Goal: Task Accomplishment & Management: Manage account settings

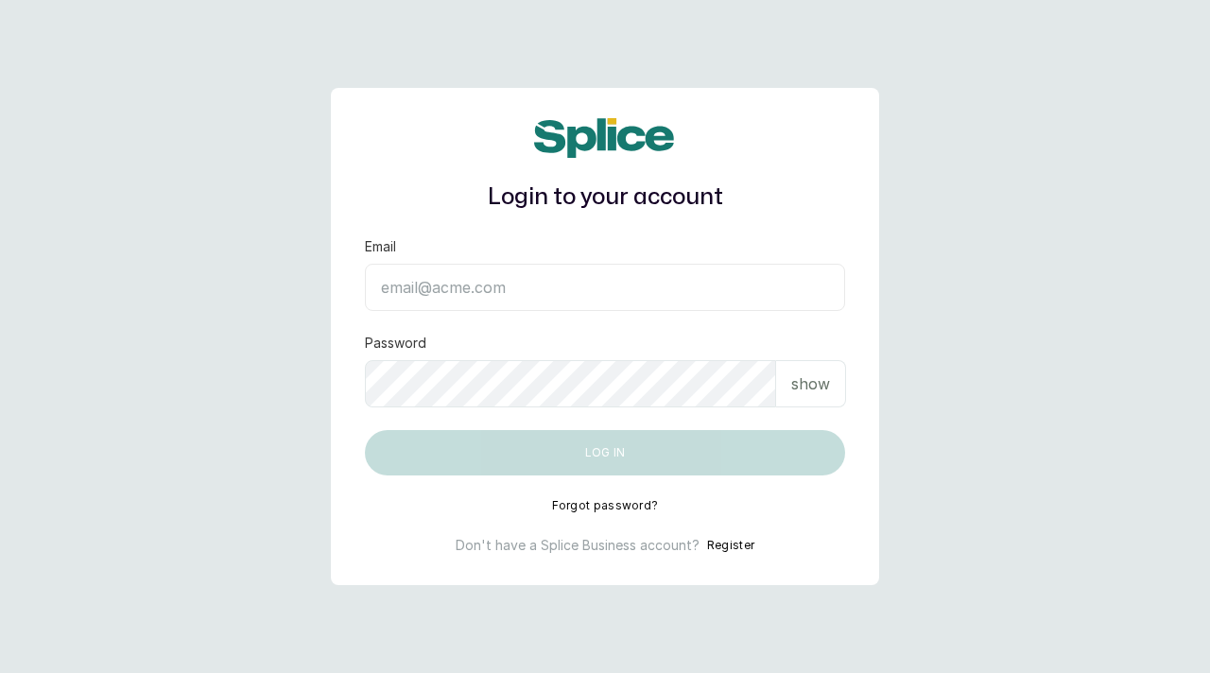
click at [462, 279] on input "Email" at bounding box center [605, 287] width 480 height 47
click at [484, 291] on input "Email" at bounding box center [605, 287] width 480 height 47
click at [474, 279] on input "Email" at bounding box center [605, 287] width 480 height 47
click at [809, 380] on p "show" at bounding box center [811, 384] width 39 height 23
click at [808, 382] on p "hide" at bounding box center [813, 384] width 29 height 23
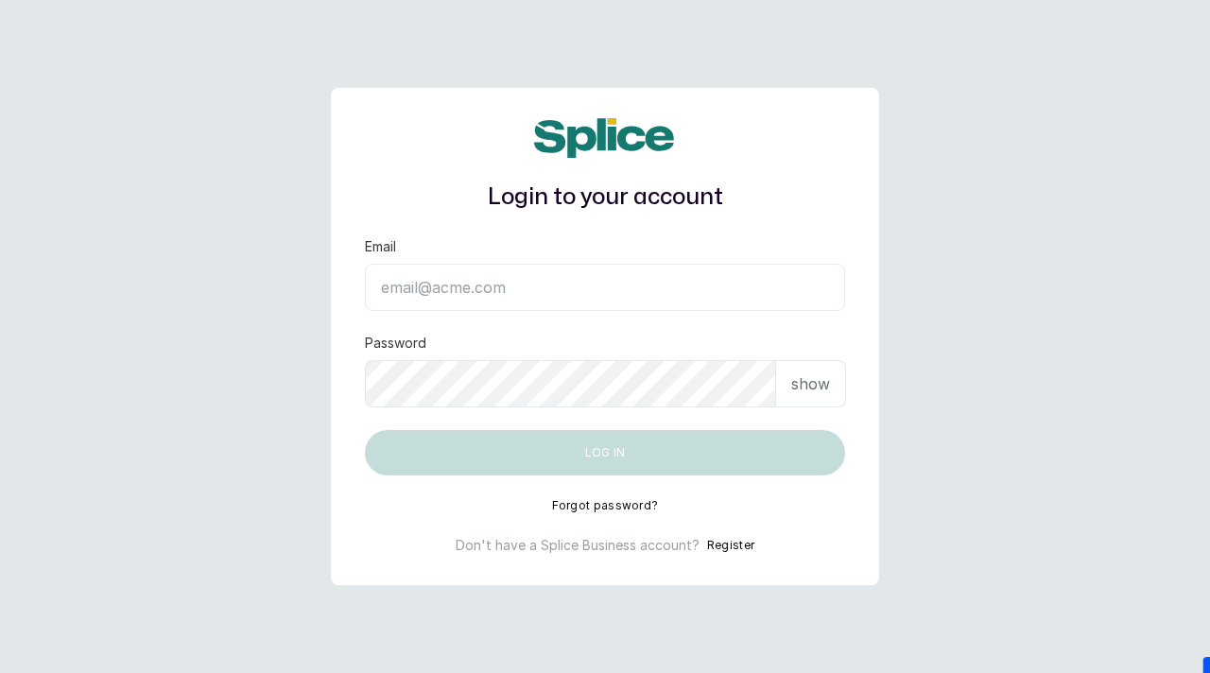
click at [621, 291] on input "Email" at bounding box center [605, 287] width 480 height 47
click at [592, 282] on input "Email" at bounding box center [605, 287] width 480 height 47
click at [436, 286] on input "Email" at bounding box center [605, 287] width 480 height 47
paste input "[EMAIL_ADDRESS][DOMAIN_NAME]"
type input "[EMAIL_ADDRESS][DOMAIN_NAME]"
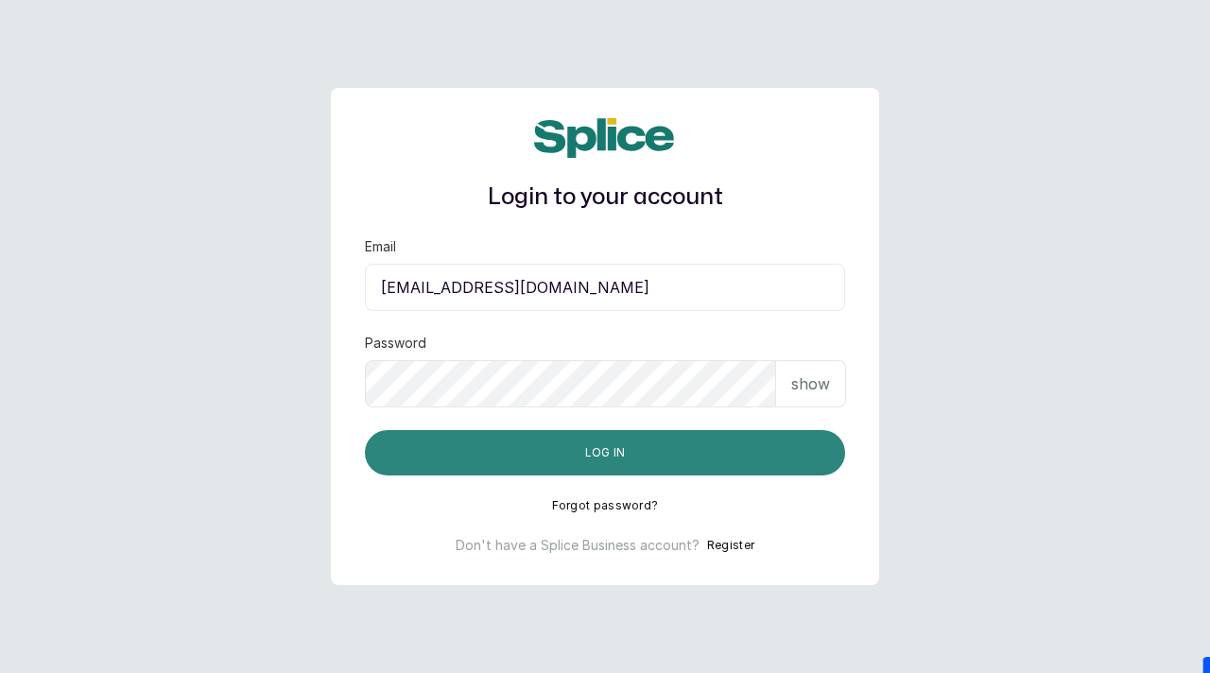
click at [614, 461] on button "Log in" at bounding box center [605, 452] width 480 height 45
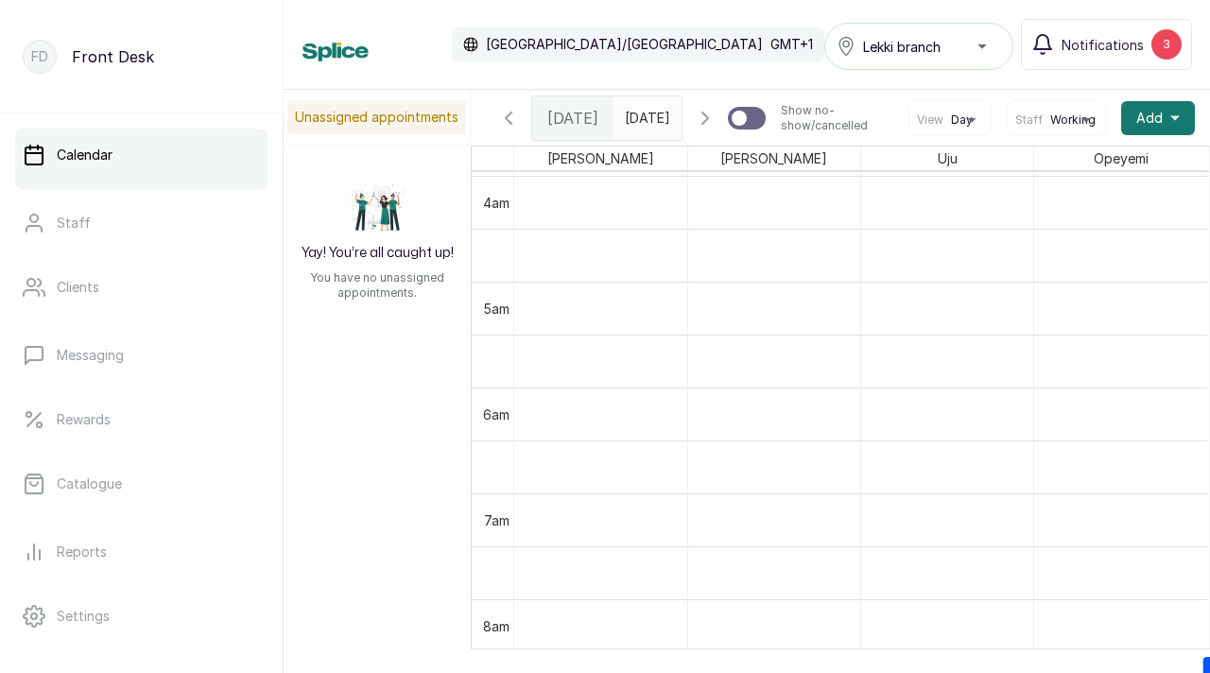
scroll to position [400, 0]
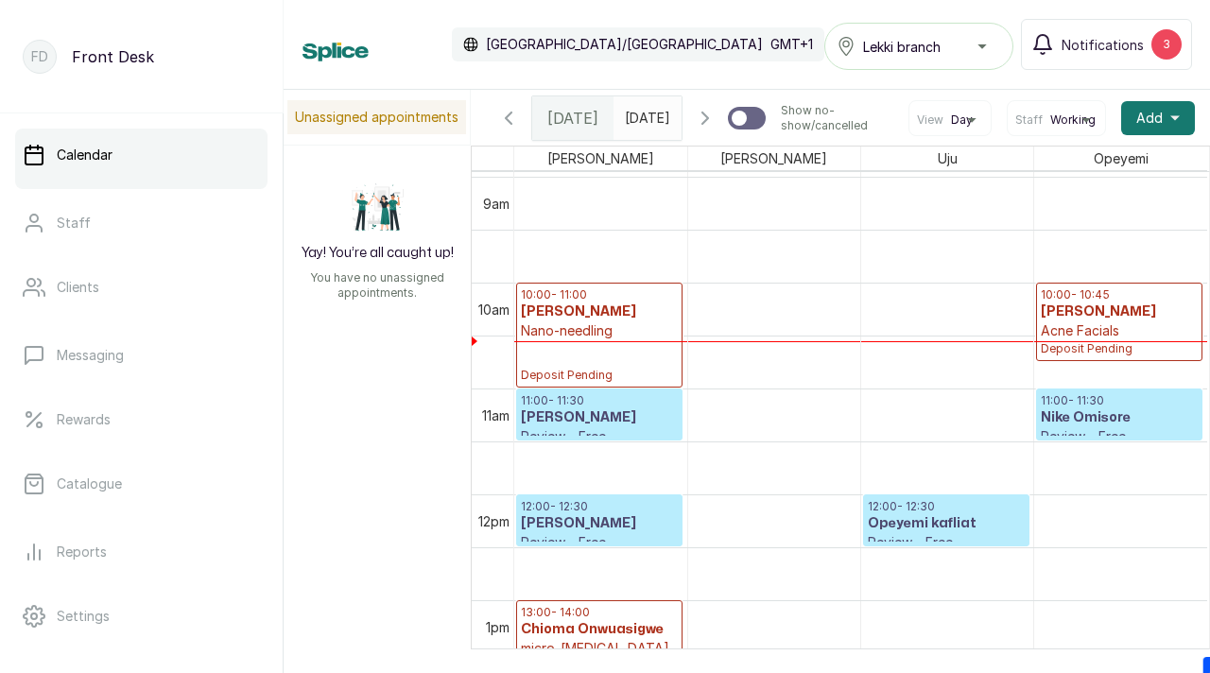
click at [518, 122] on icon "button" at bounding box center [508, 118] width 23 height 23
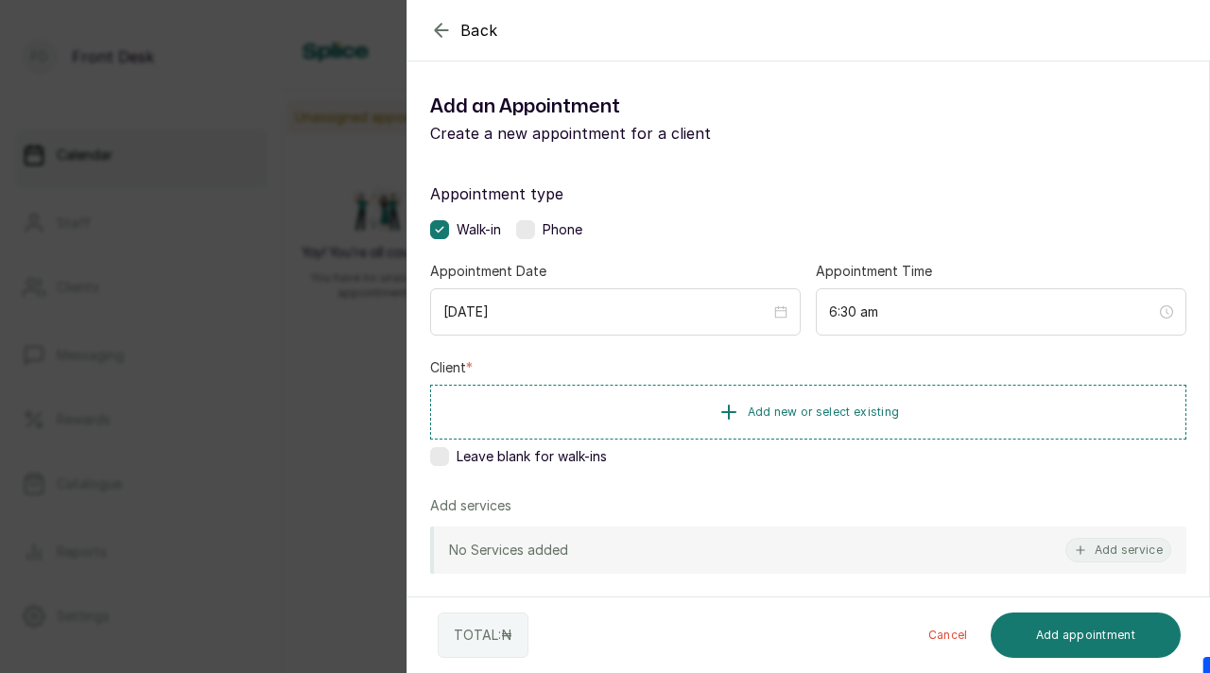
click at [443, 32] on icon "button" at bounding box center [441, 30] width 23 height 23
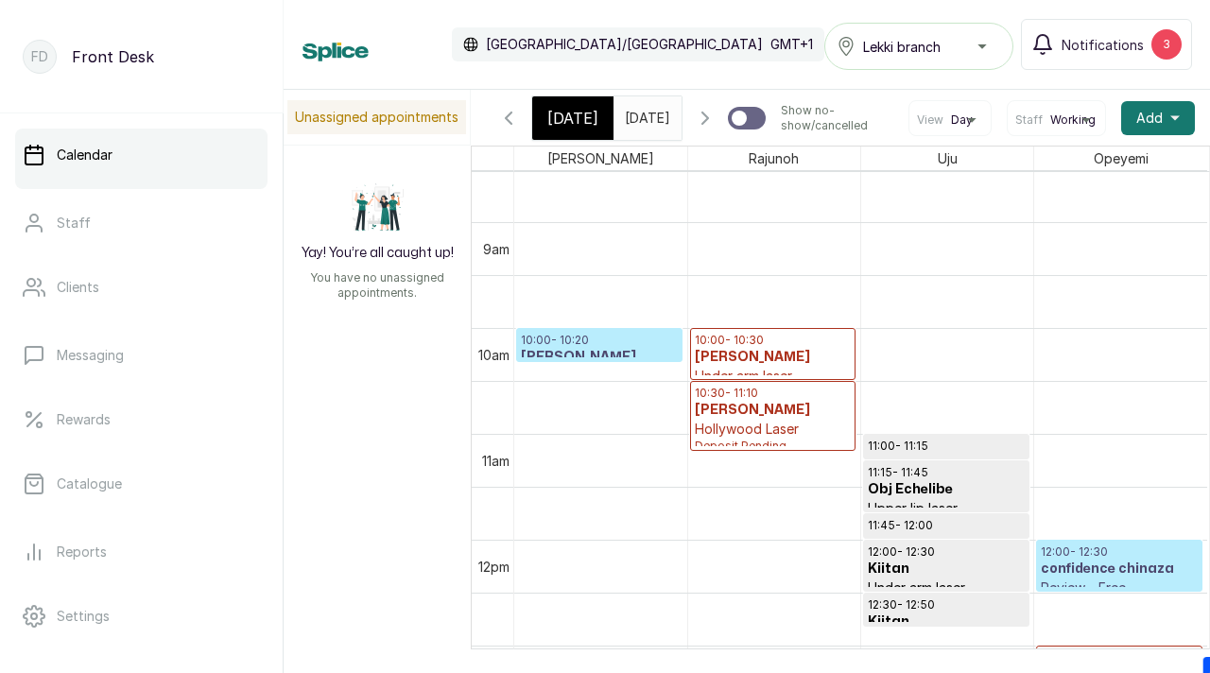
click at [609, 344] on p "10:00 - 10:20" at bounding box center [599, 340] width 157 height 15
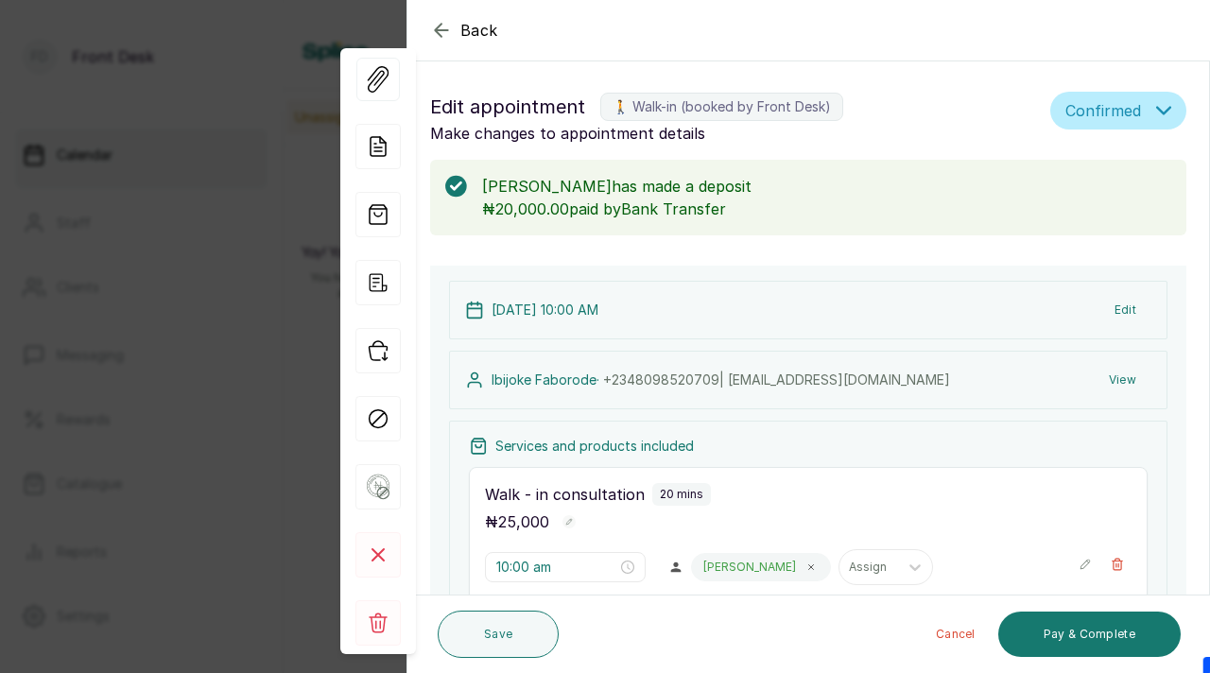
click at [1123, 307] on button "Edit" at bounding box center [1126, 310] width 52 height 34
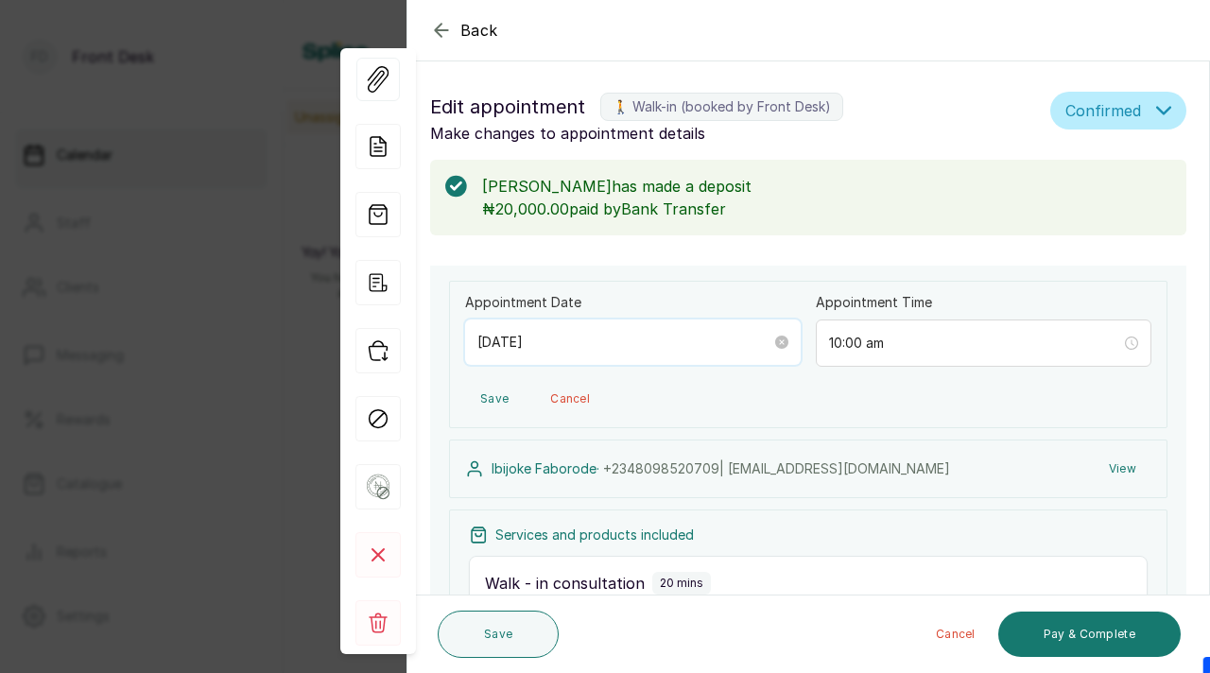
click at [562, 340] on input "2025/09/12" at bounding box center [625, 342] width 294 height 21
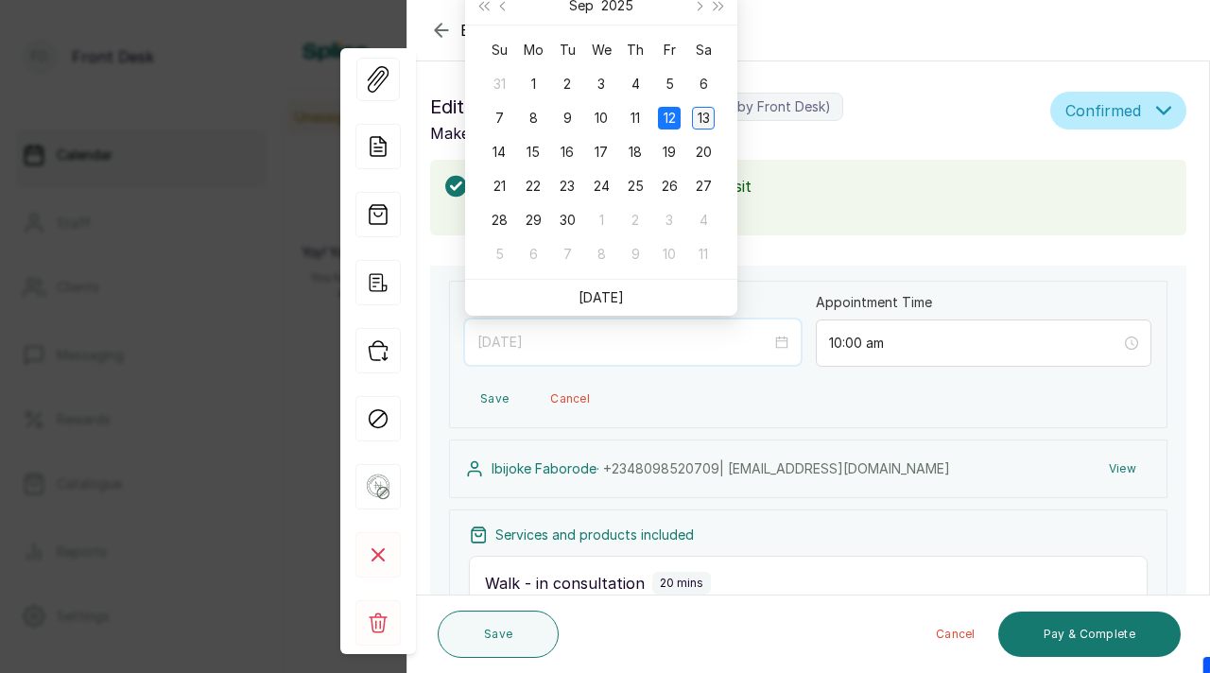
type input "2025/09/13"
click at [716, 111] on td "13" at bounding box center [704, 118] width 34 height 34
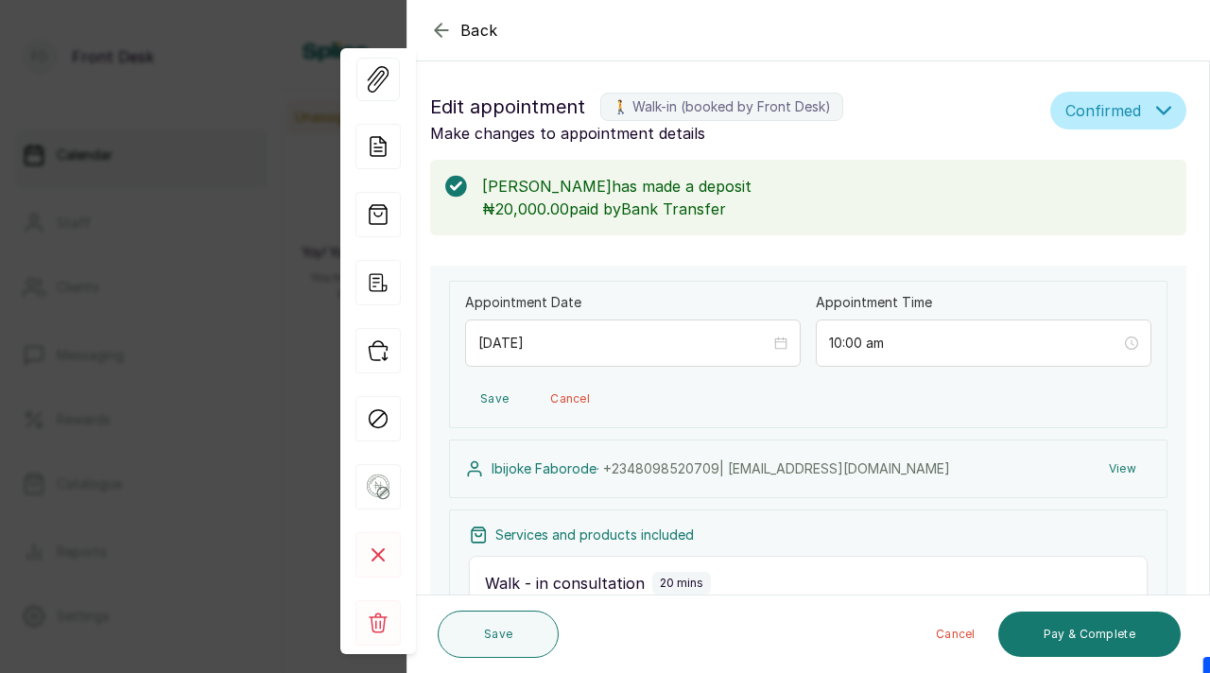
click at [496, 395] on button "Save" at bounding box center [494, 399] width 59 height 34
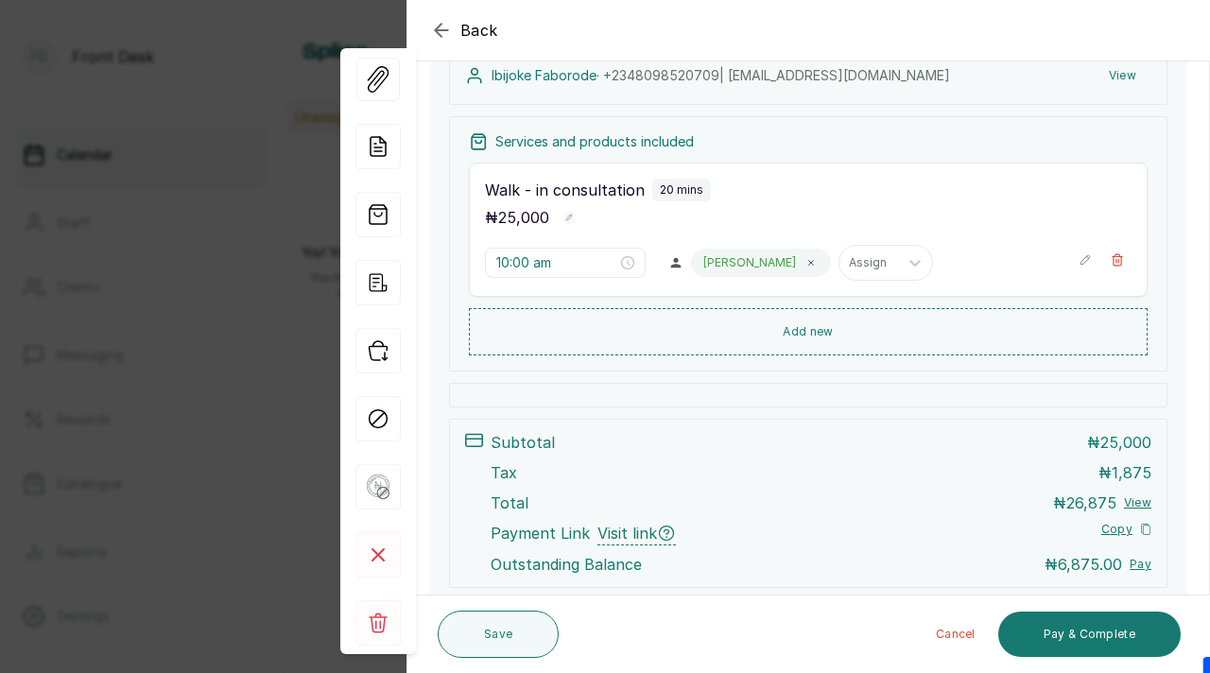
scroll to position [330, 0]
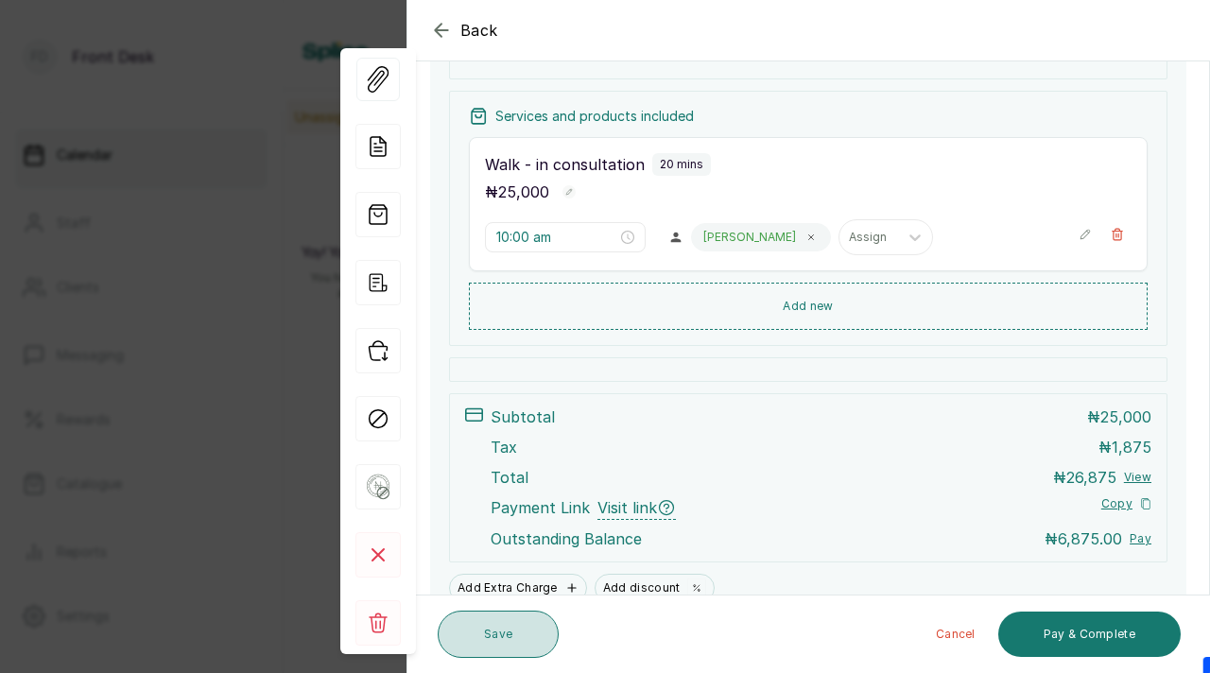
click at [495, 637] on button "Save" at bounding box center [498, 634] width 121 height 47
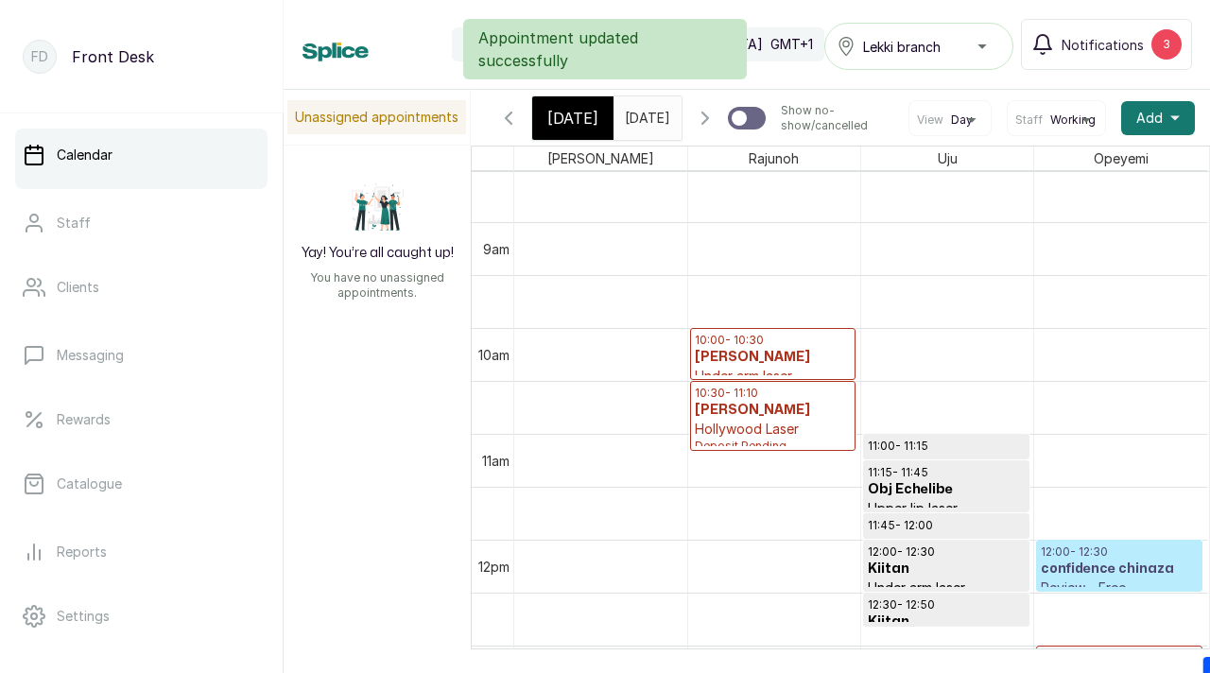
click at [703, 120] on icon "button" at bounding box center [705, 118] width 23 height 23
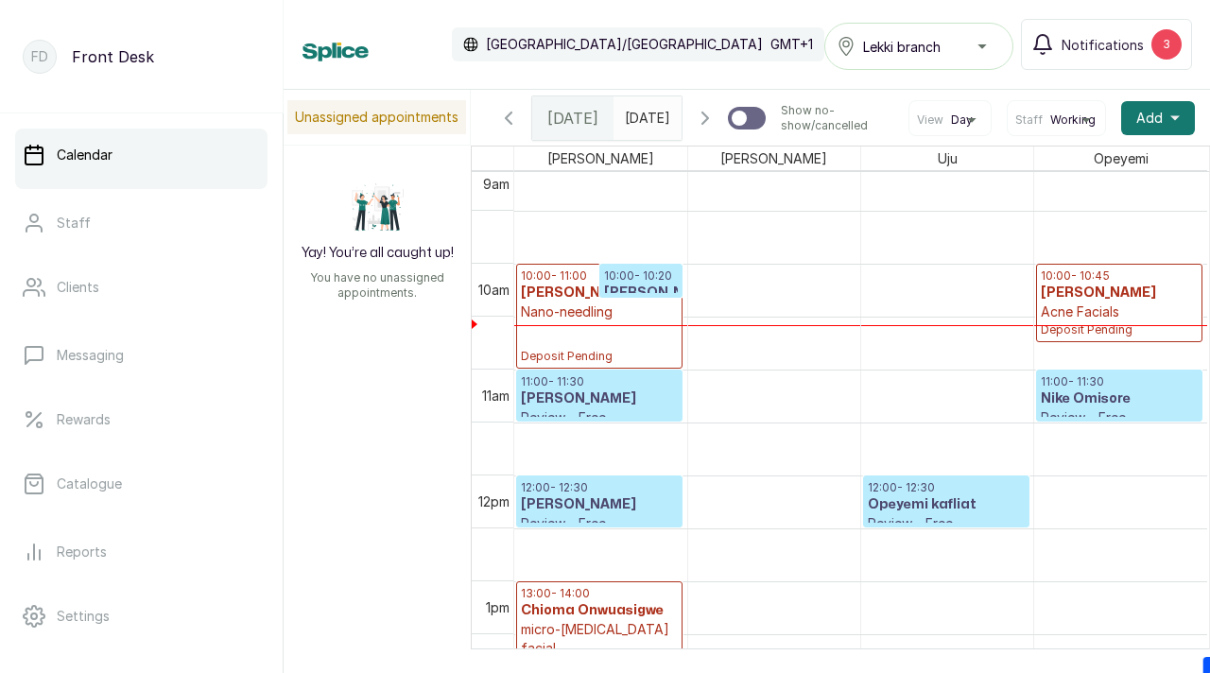
scroll to position [967, 0]
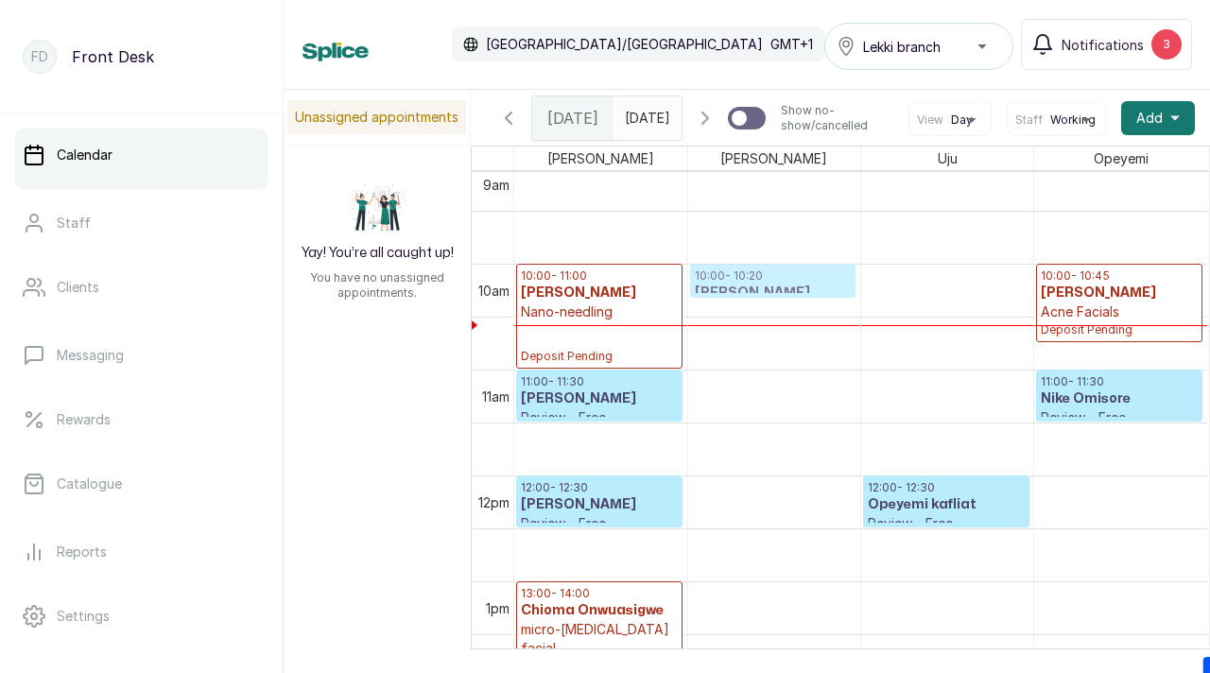
drag, startPoint x: 644, startPoint y: 291, endPoint x: 779, endPoint y: 305, distance: 136.0
click at [779, 305] on tr "10:00 - 11:00 Sonia Uche Nano-needling Deposit Pending 10:00 - 10:20 Ibijoke Fa…" at bounding box center [860, 476] width 693 height 2542
